Goal: Information Seeking & Learning: Learn about a topic

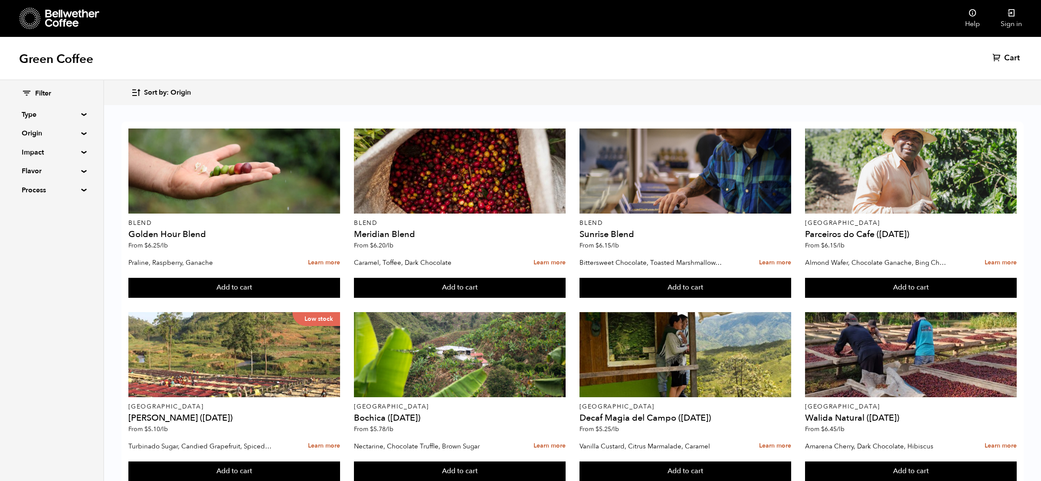
scroll to position [322, 0]
drag, startPoint x: 488, startPoint y: 276, endPoint x: 354, endPoint y: 267, distance: 134.4
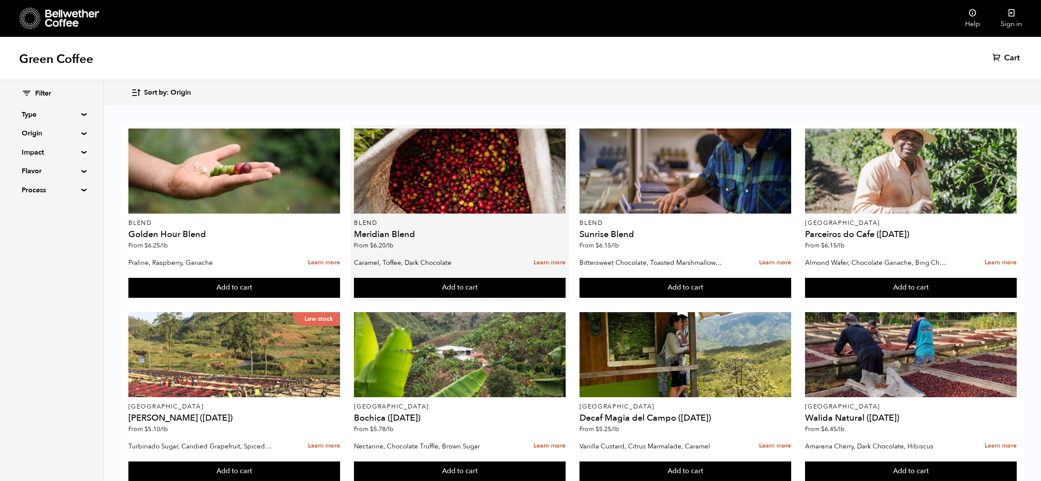
scroll to position [383, 0]
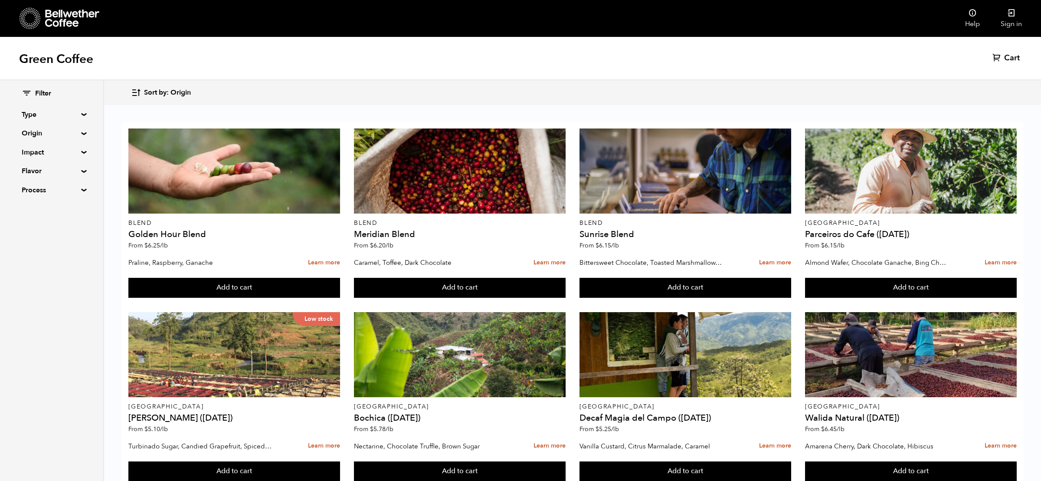
drag, startPoint x: 676, startPoint y: 289, endPoint x: 664, endPoint y: 289, distance: 11.7
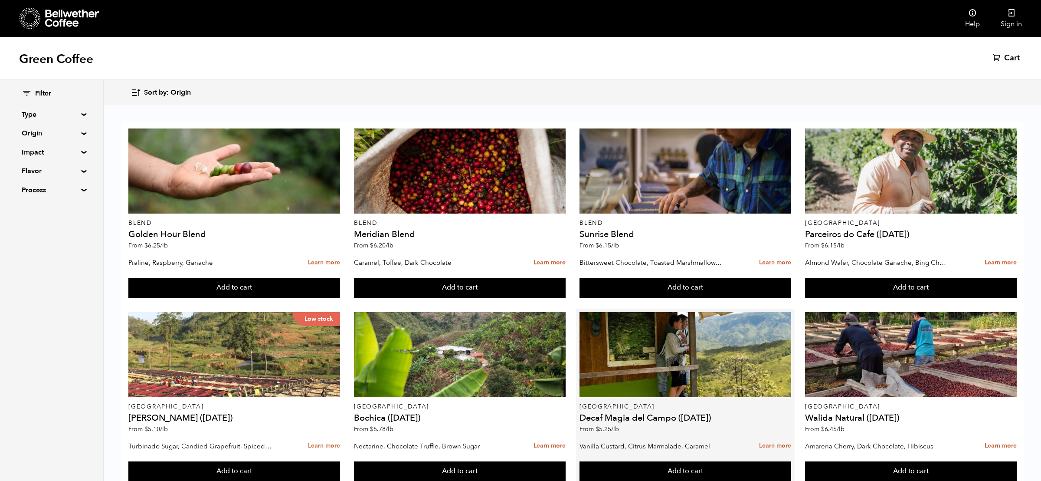
scroll to position [271, 0]
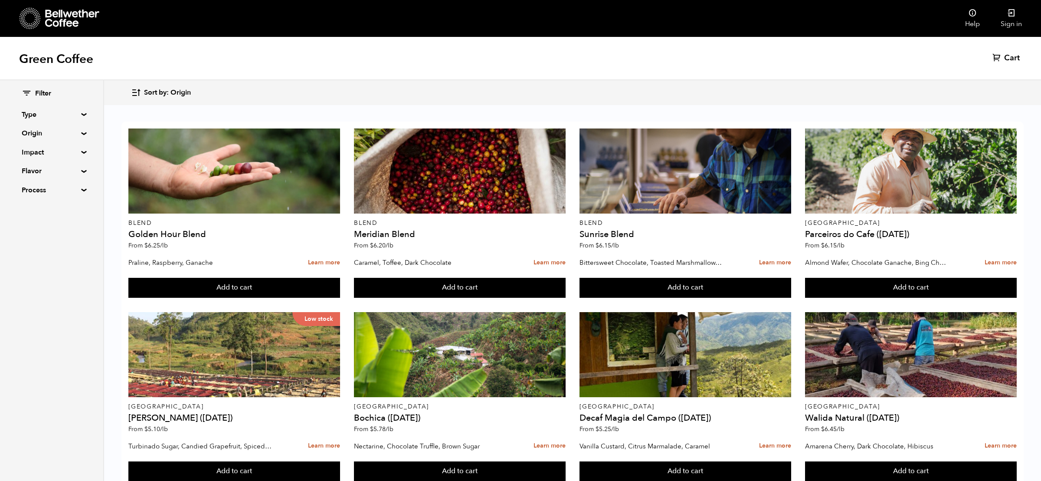
drag, startPoint x: 443, startPoint y: 330, endPoint x: 358, endPoint y: 318, distance: 85.4
drag, startPoint x: 398, startPoint y: 259, endPoint x: 354, endPoint y: 238, distance: 48.9
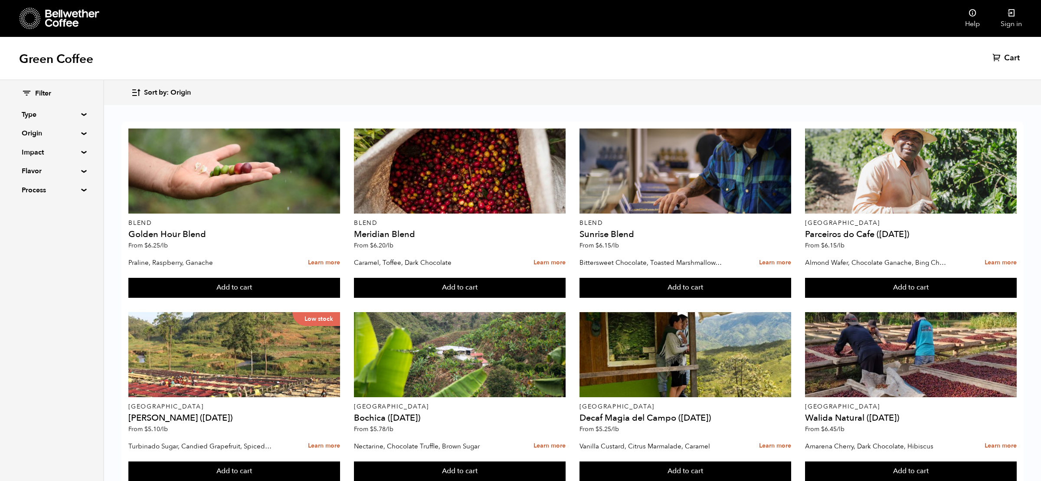
drag, startPoint x: 360, startPoint y: 237, endPoint x: 365, endPoint y: 238, distance: 5.3
drag, startPoint x: 442, startPoint y: 249, endPoint x: 367, endPoint y: 240, distance: 75.7
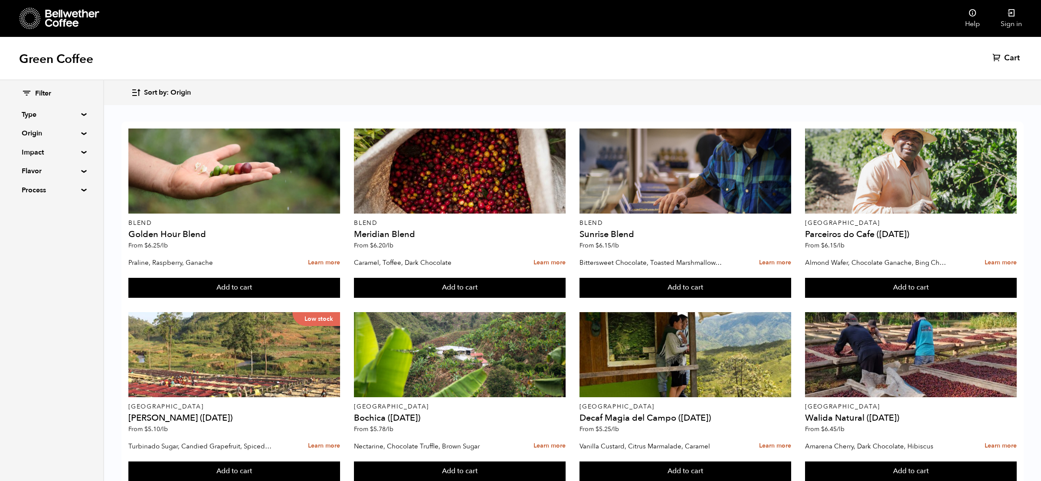
drag, startPoint x: 486, startPoint y: 247, endPoint x: 356, endPoint y: 237, distance: 130.6
copy div "Ethiopia [PERSON_NAME] Washed ([DATE])"
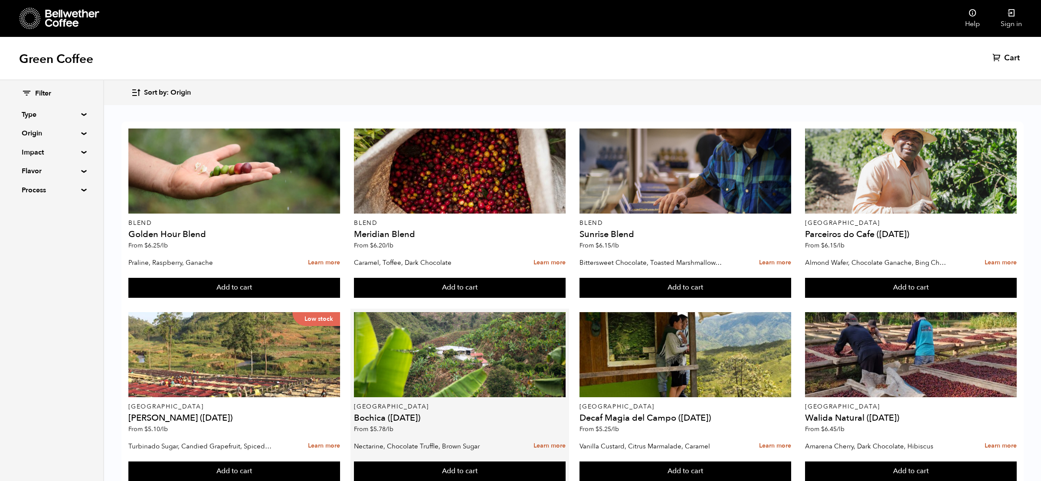
scroll to position [578, 0]
